Goal: Task Accomplishment & Management: Manage account settings

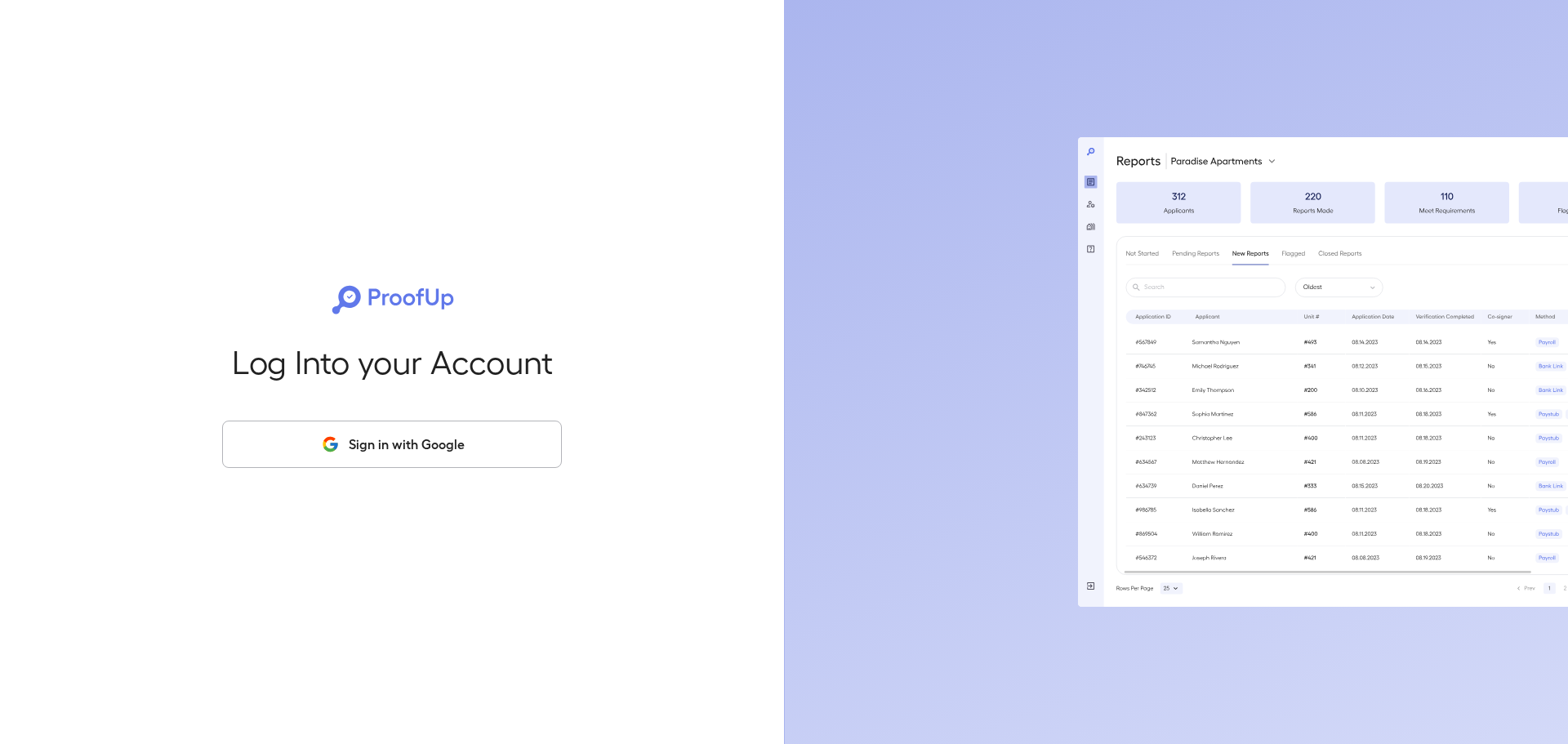
click at [470, 447] on button "Sign in with Google" at bounding box center [392, 444] width 339 height 47
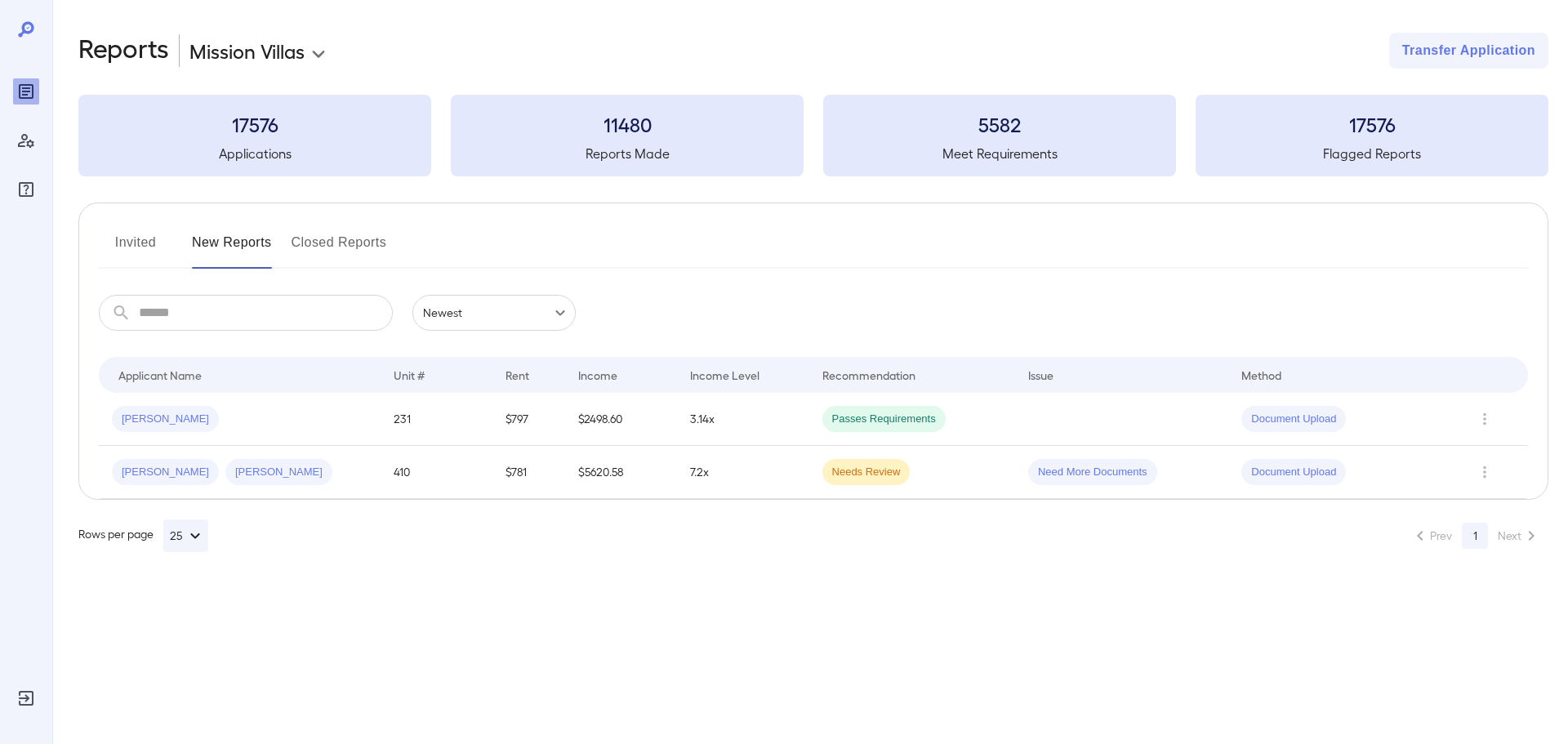
click at [127, 245] on button "Invited" at bounding box center [135, 249] width 73 height 39
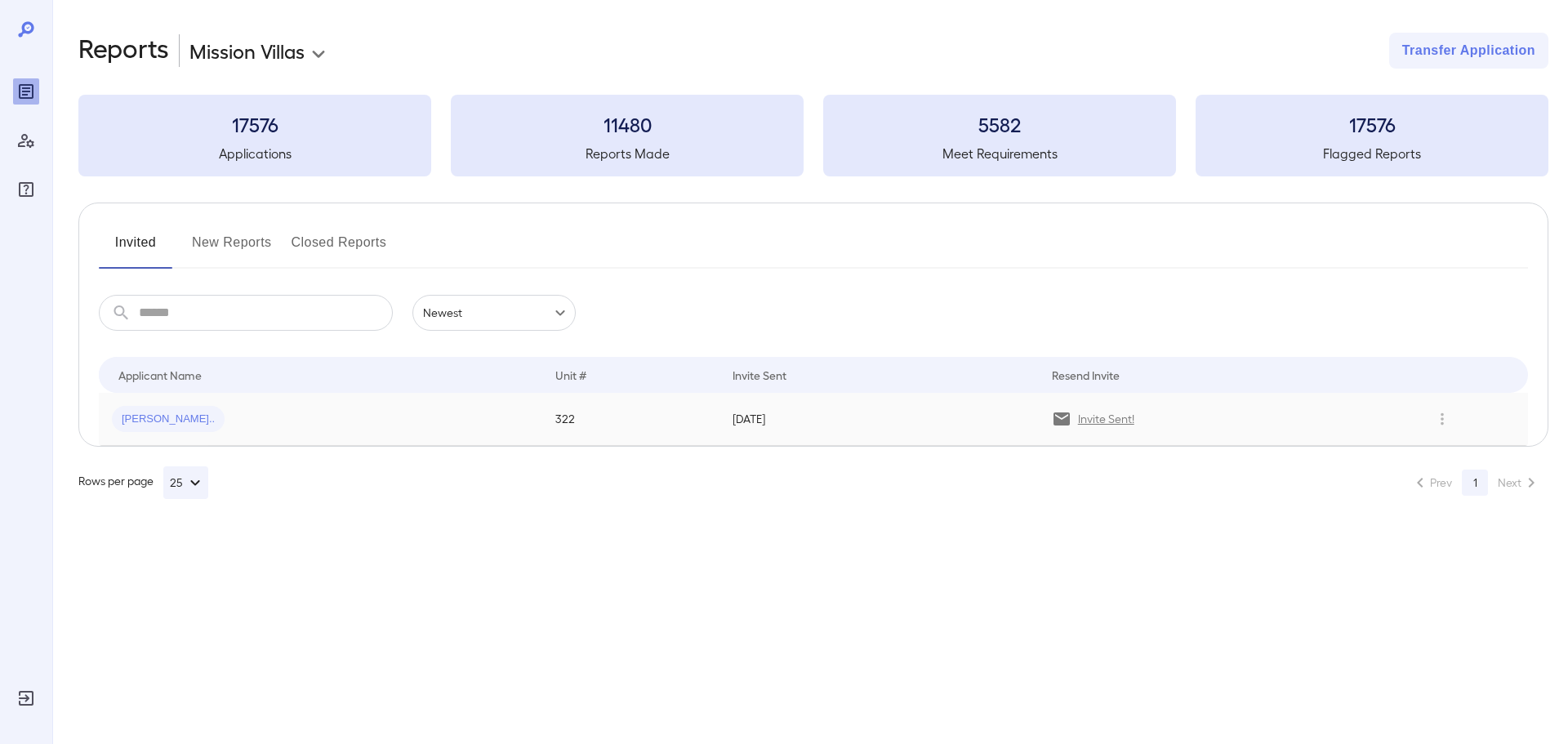
click at [138, 417] on span "[PERSON_NAME].." at bounding box center [167, 419] width 112 height 15
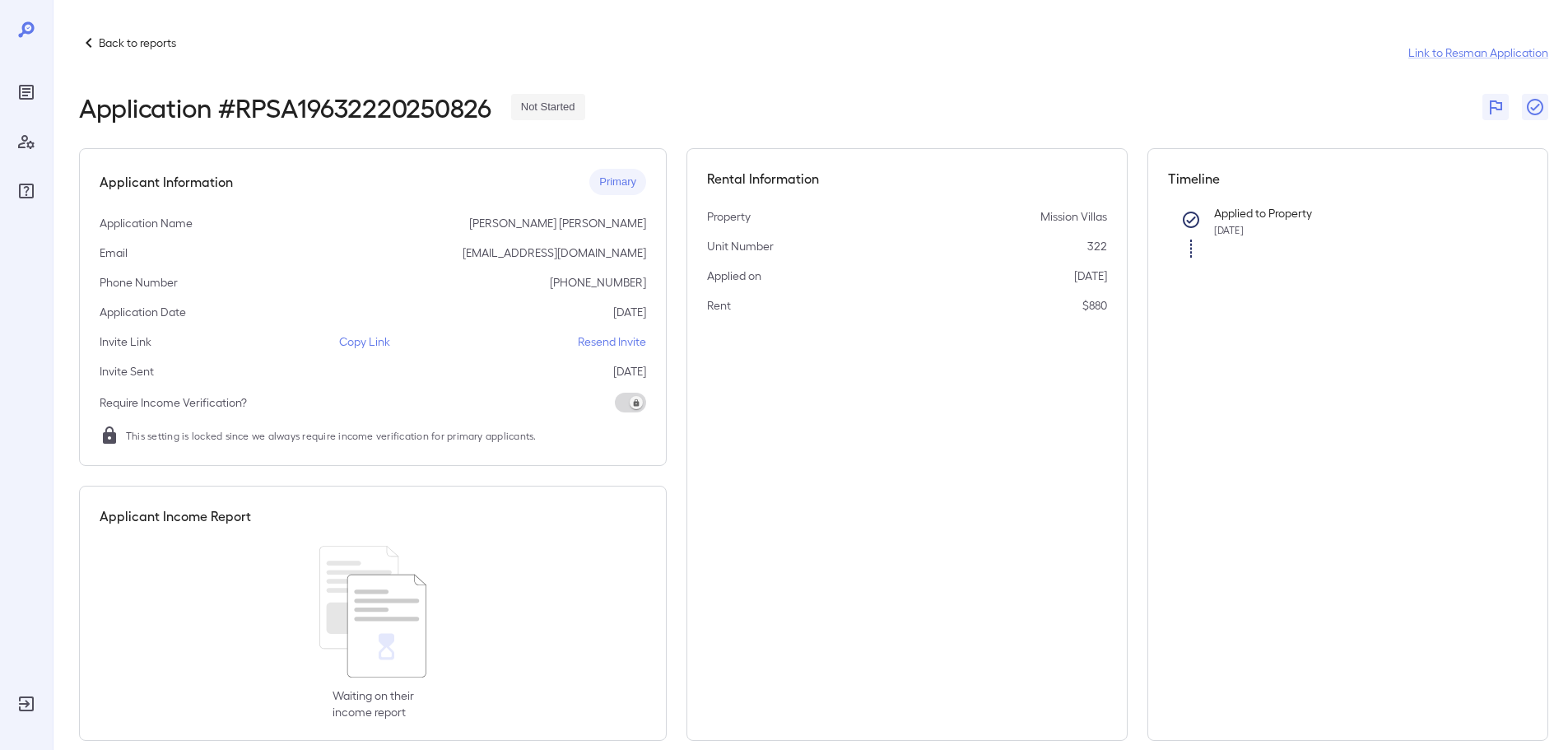
click at [367, 342] on p "Copy Link" at bounding box center [364, 341] width 51 height 16
